Goal: Entertainment & Leisure: Consume media (video, audio)

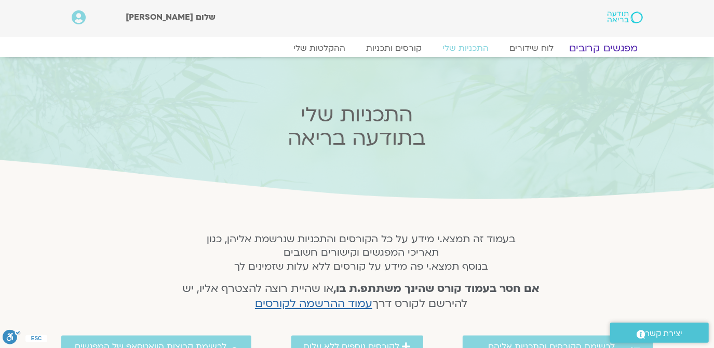
click at [578, 48] on link "מפגשים קרובים" at bounding box center [603, 48] width 94 height 12
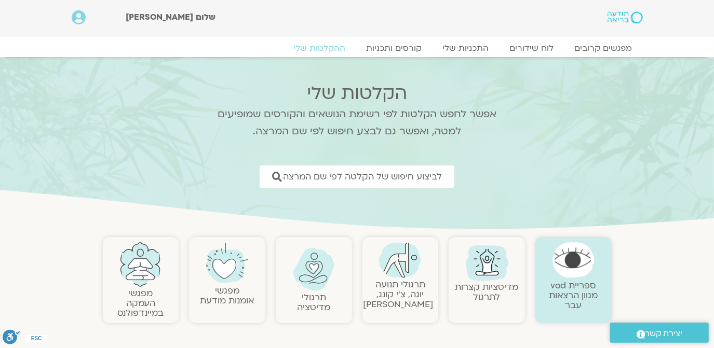
click at [565, 286] on link "ספריית vod מגוון הרצאות עבר" at bounding box center [573, 296] width 49 height 32
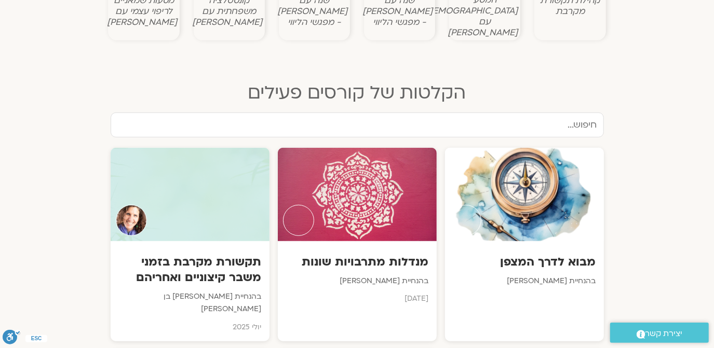
scroll to position [503, 0]
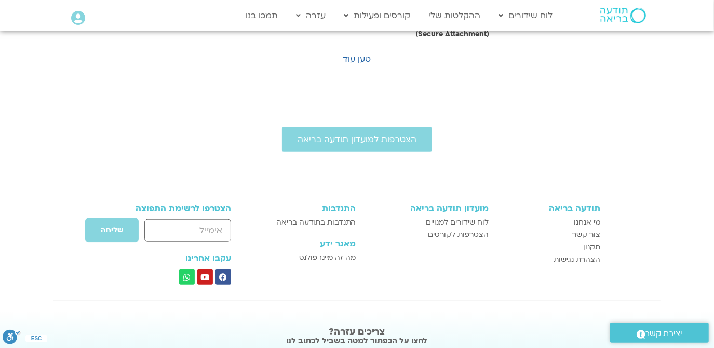
scroll to position [616, 0]
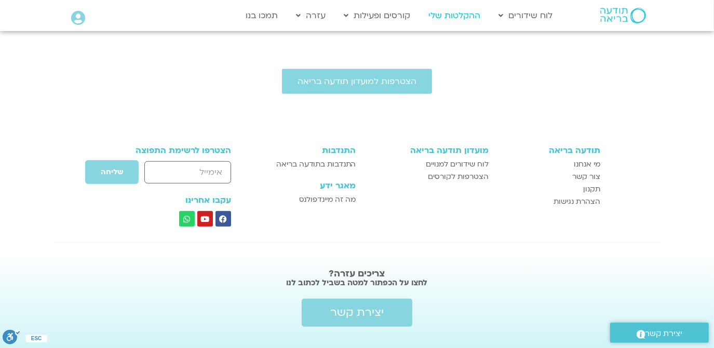
click at [445, 14] on link "ההקלטות שלי" at bounding box center [455, 16] width 62 height 20
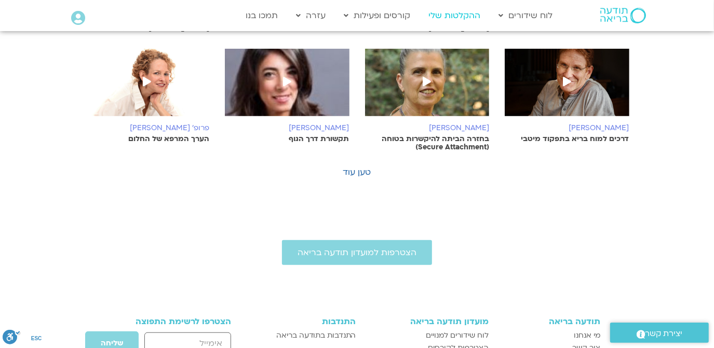
scroll to position [409, 0]
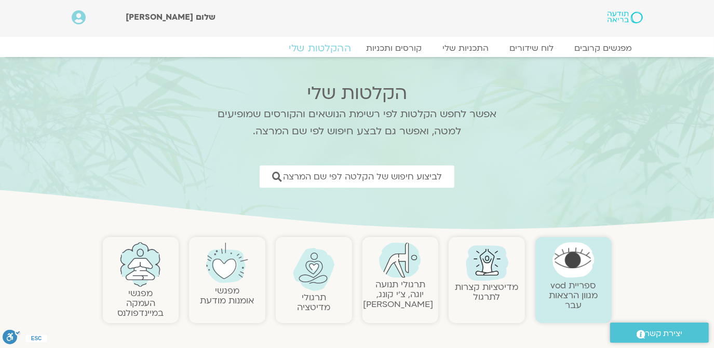
click at [318, 44] on link "ההקלטות שלי" at bounding box center [319, 48] width 87 height 12
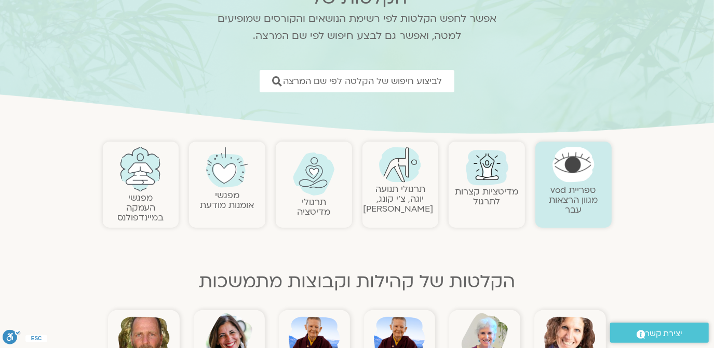
scroll to position [188, 0]
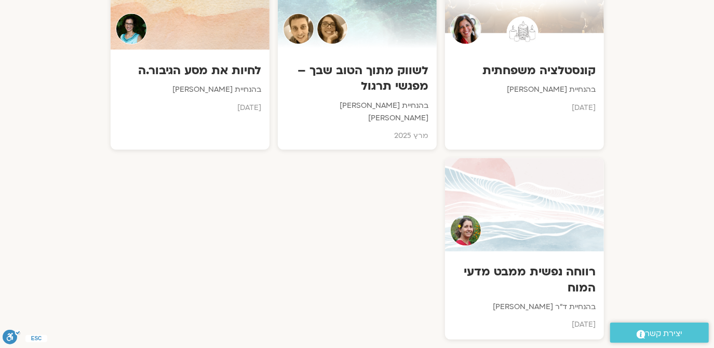
scroll to position [1132, 0]
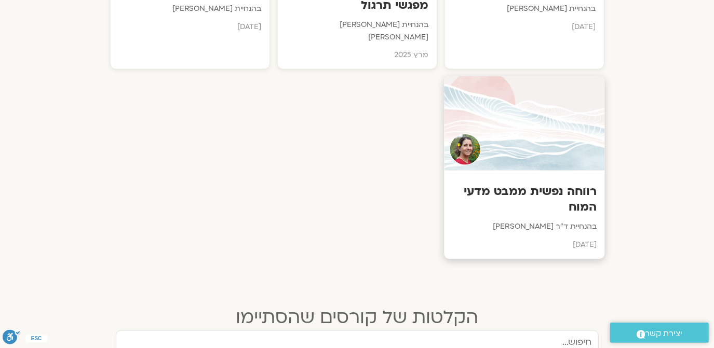
click at [466, 134] on img at bounding box center [465, 150] width 32 height 32
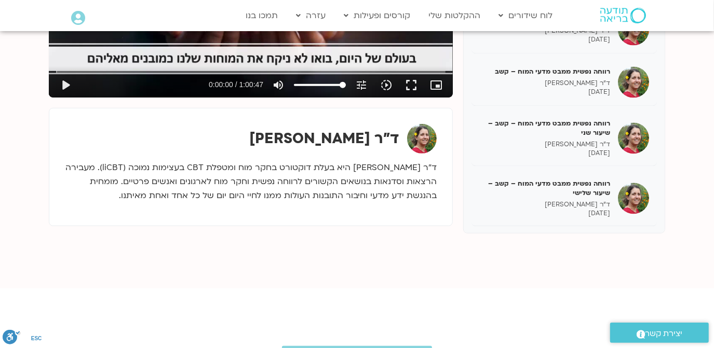
scroll to position [314, 0]
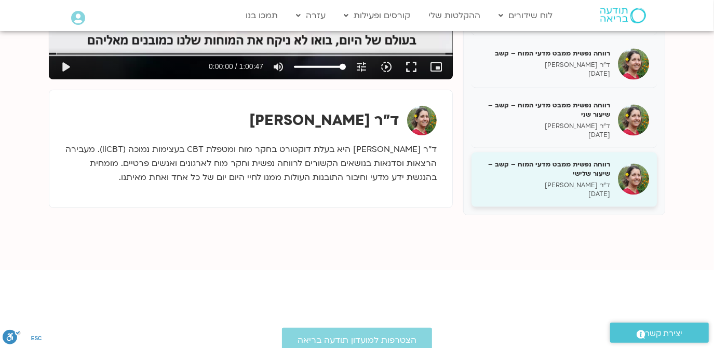
click at [635, 172] on img at bounding box center [633, 179] width 31 height 31
